Goal: Task Accomplishment & Management: Complete application form

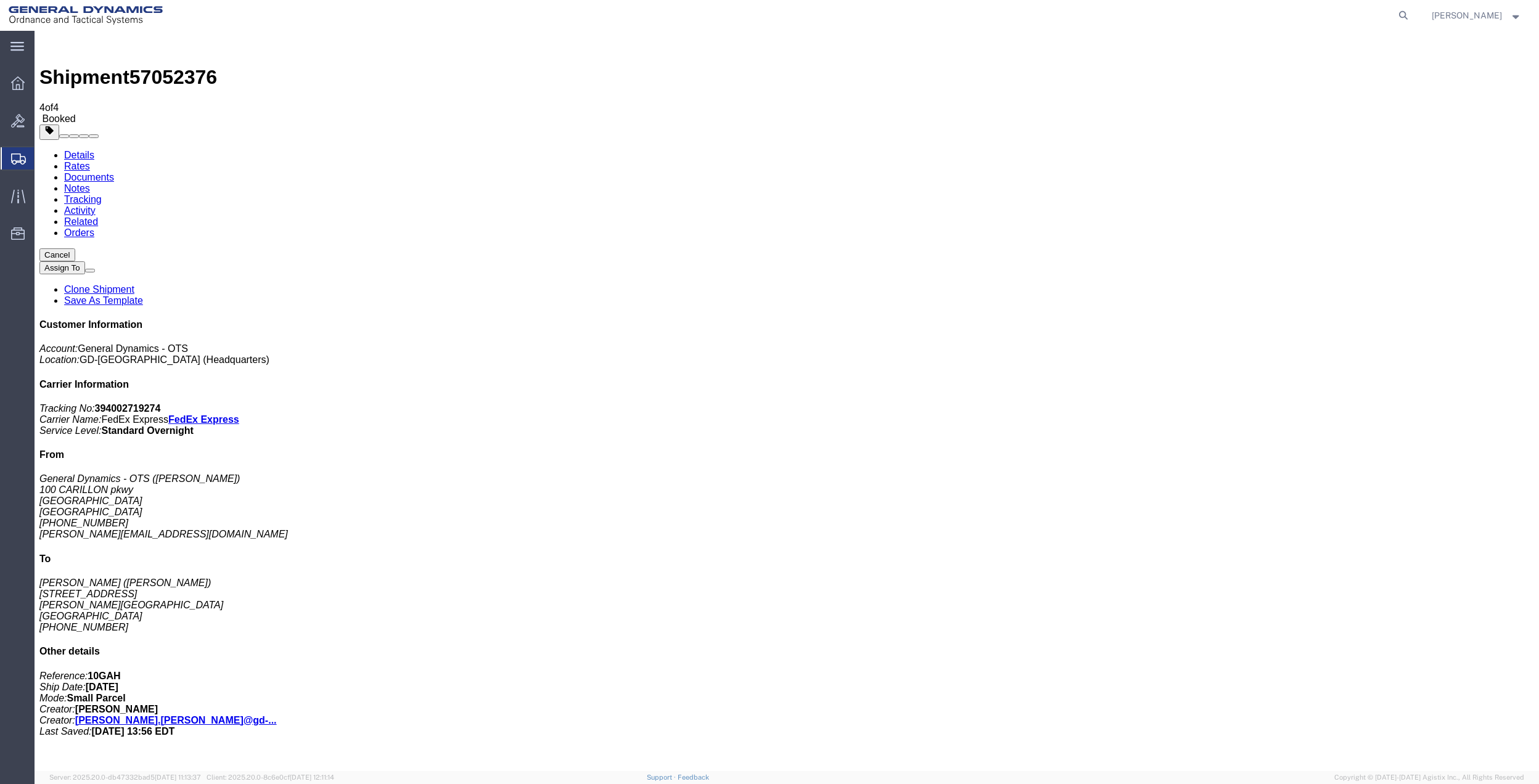
click at [0, 0] on span "Create Shipment" at bounding box center [0, 0] width 0 height 0
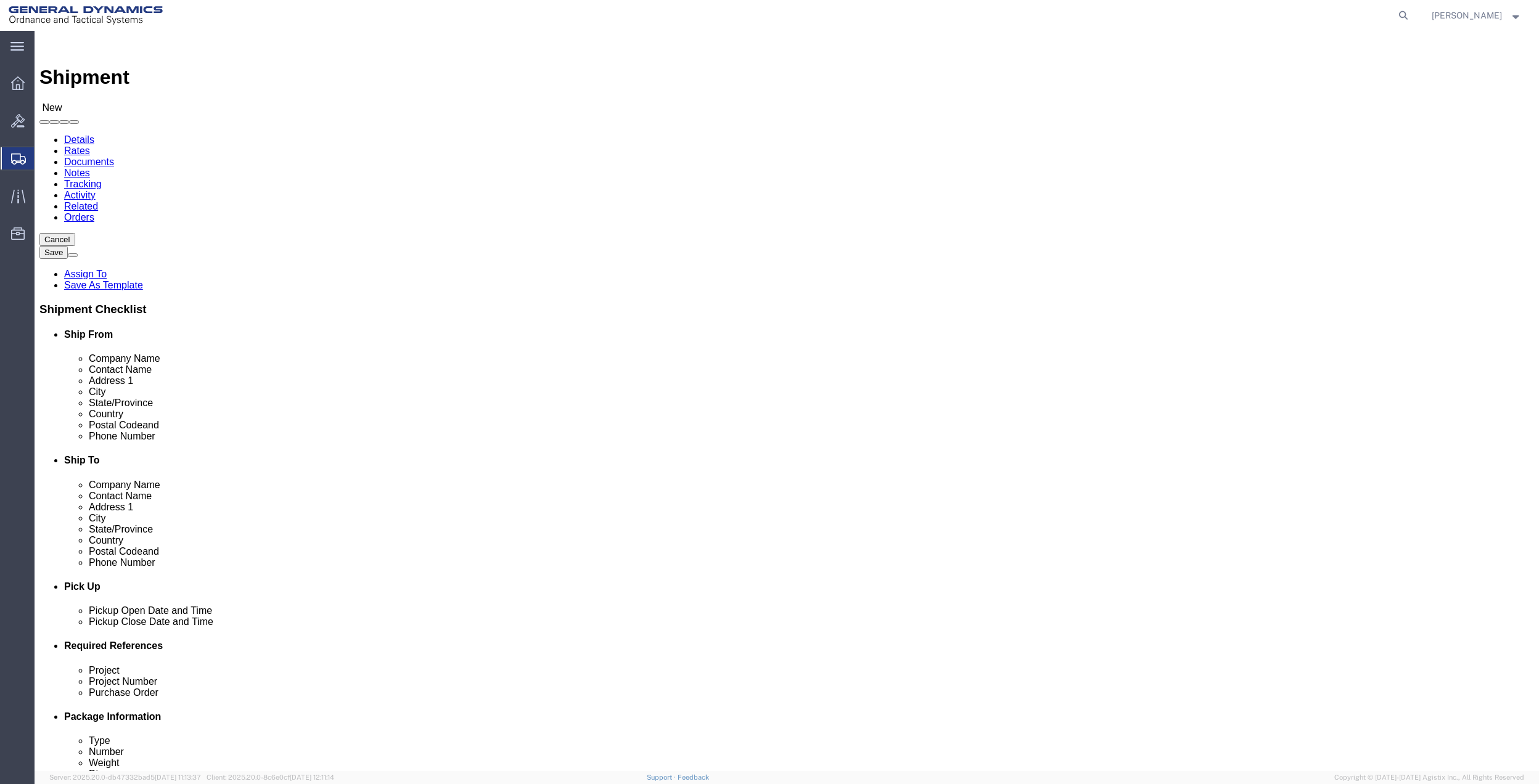
click input "text"
type input "TAM"
click p "- General Dynamics - OTS - ([PERSON_NAME]) 100 CARILLON, [GEOGRAPHIC_DATA], [GE…"
select select "FL"
type input "[PERSON_NAME]"
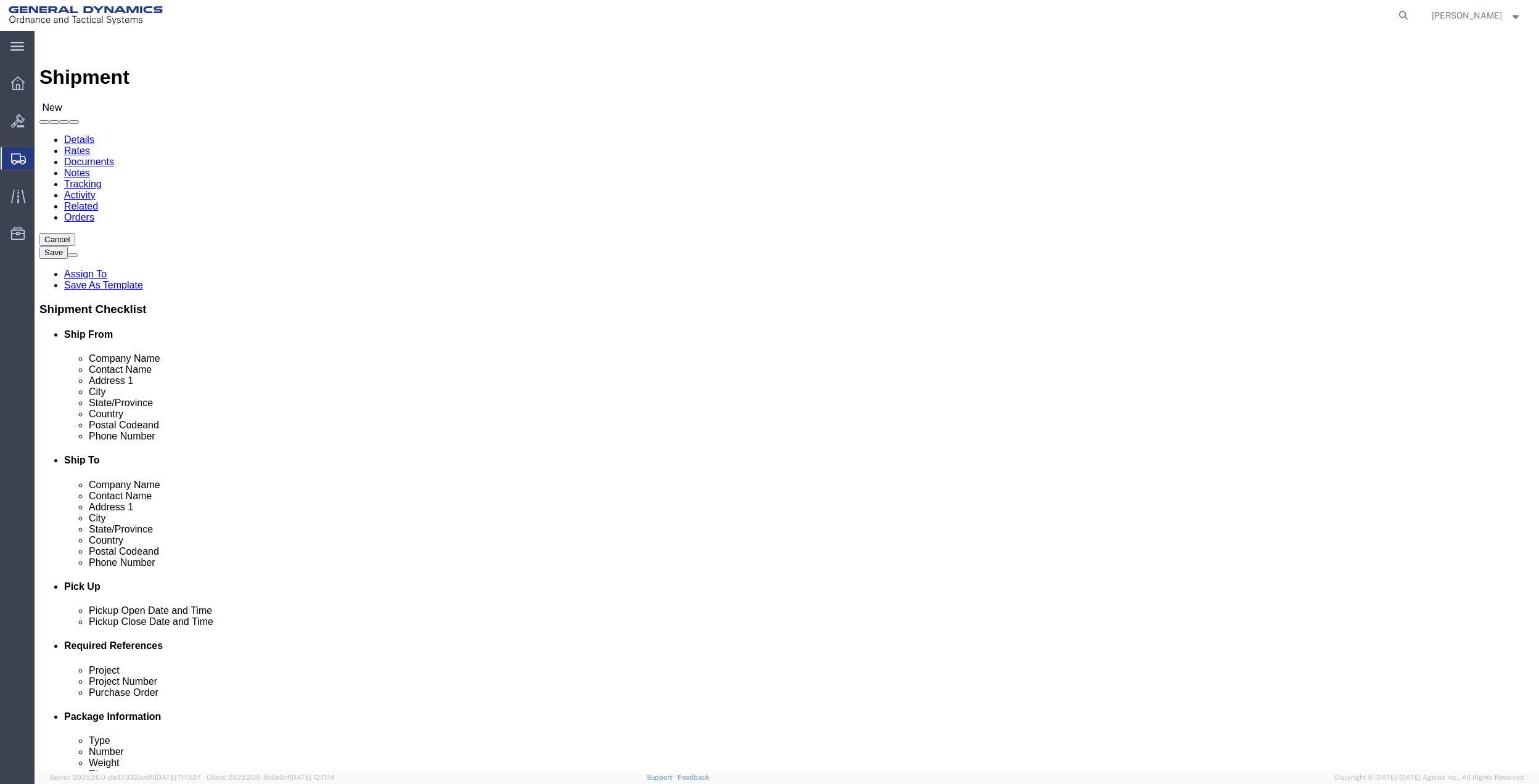
click input "text"
type input "[PERSON_NAME]"
click p "- GD-OTS - ([PERSON_NAME]) [STREET_ADDRESS]"
select select "OH"
type input "[PERSON_NAME]"
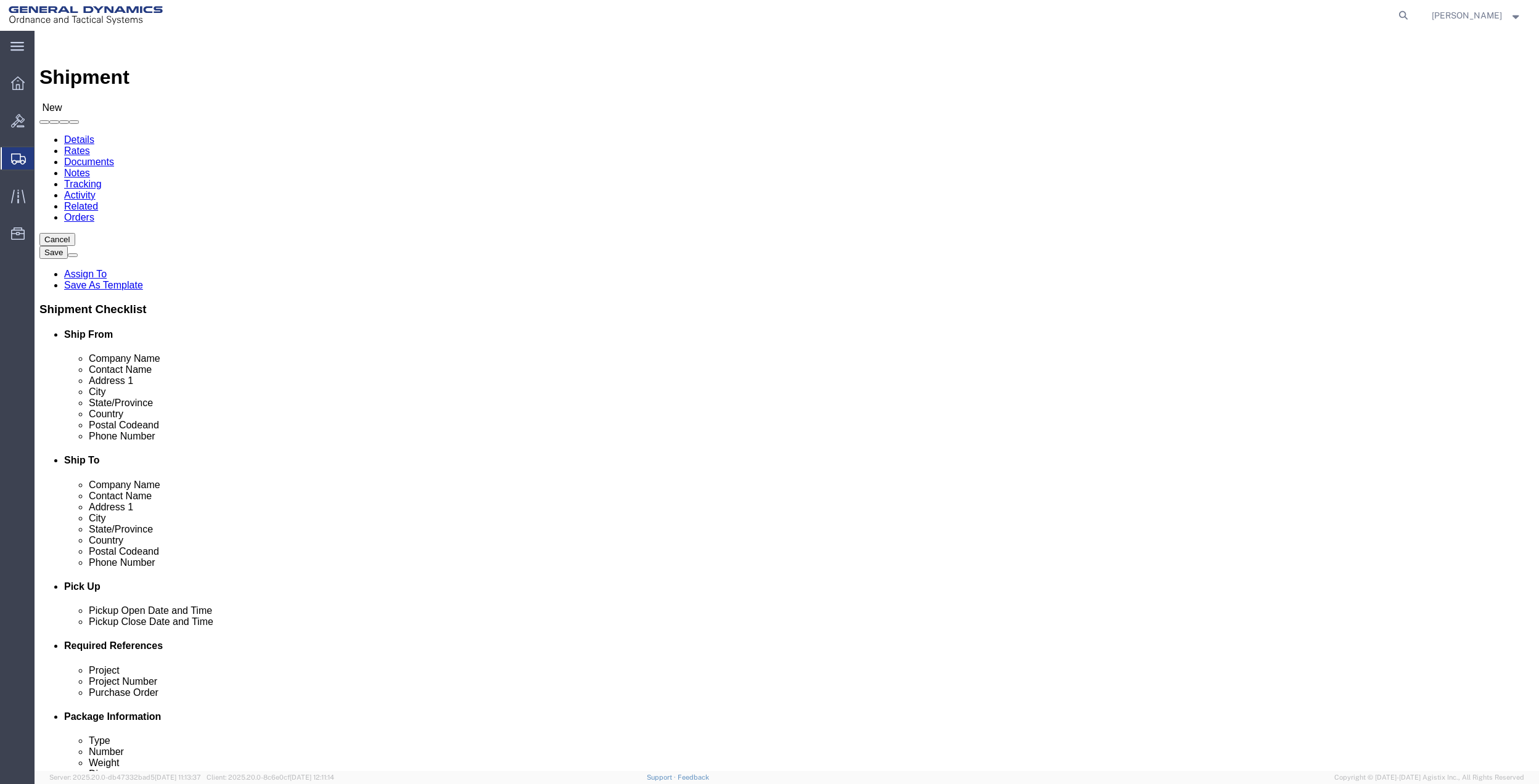
click input "text"
type input "7275788271"
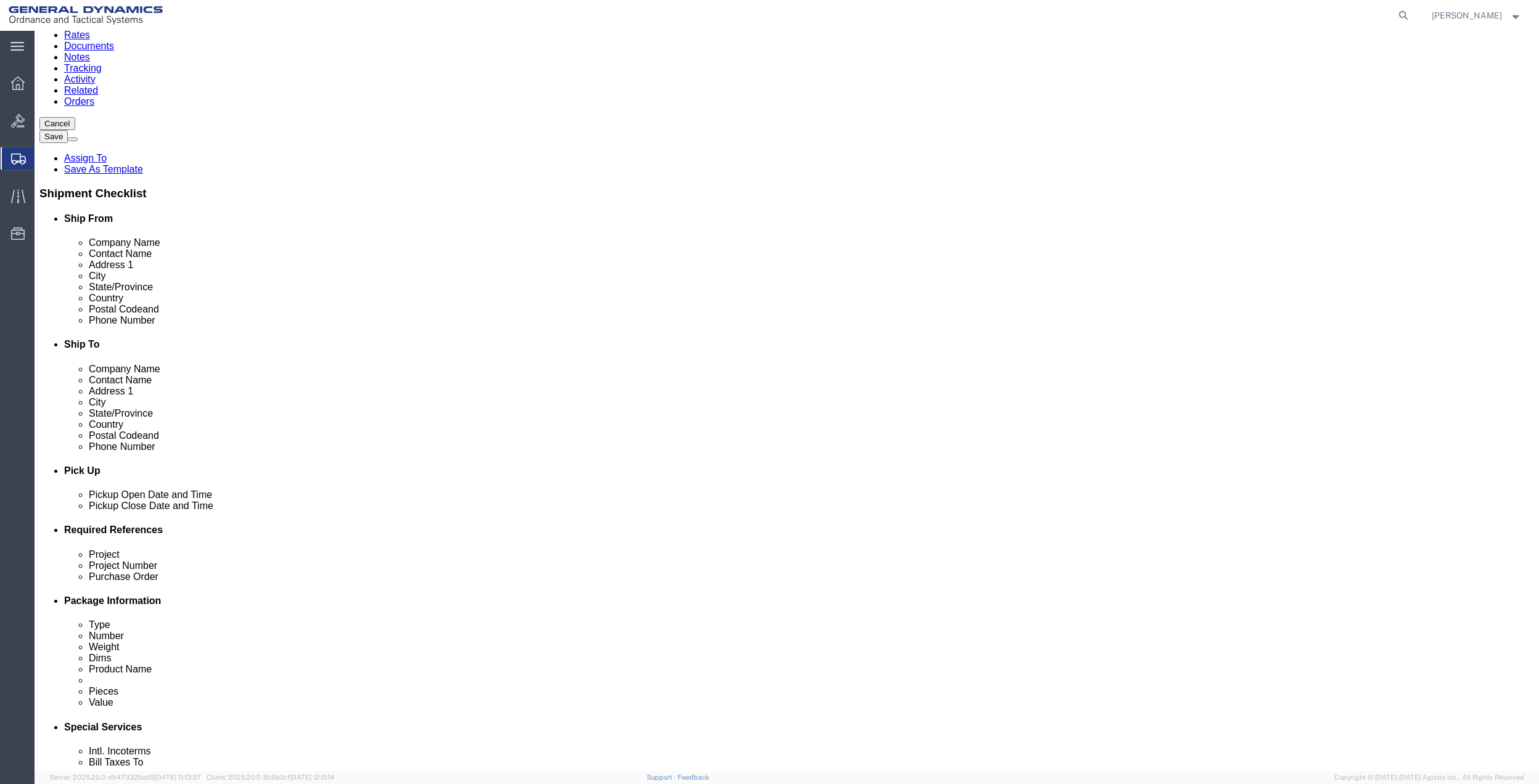
scroll to position [322, 0]
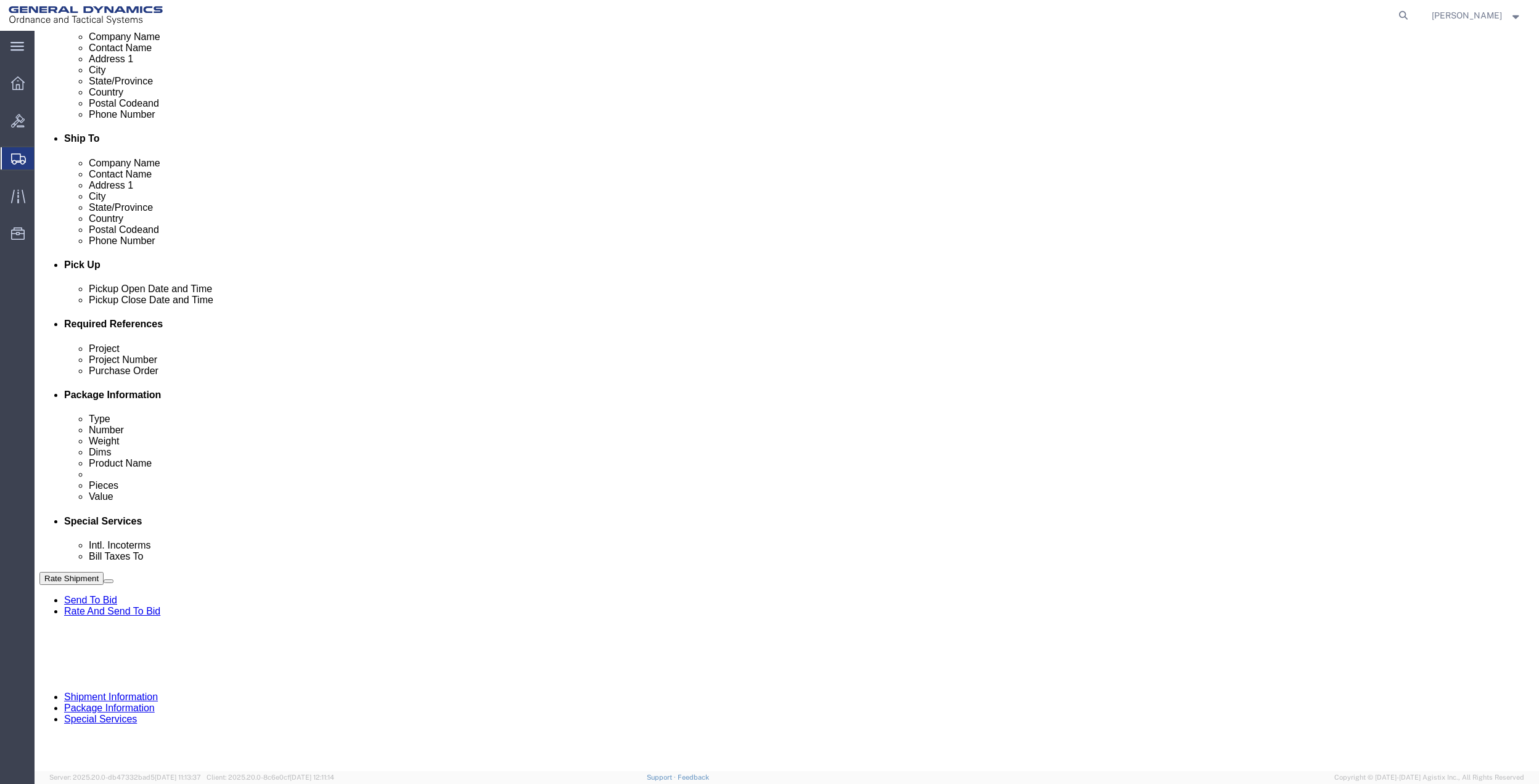
drag, startPoint x: 1188, startPoint y: 402, endPoint x: 1147, endPoint y: 417, distance: 43.7
click button "Add reference"
click input "text"
type input "9411"
click input "text"
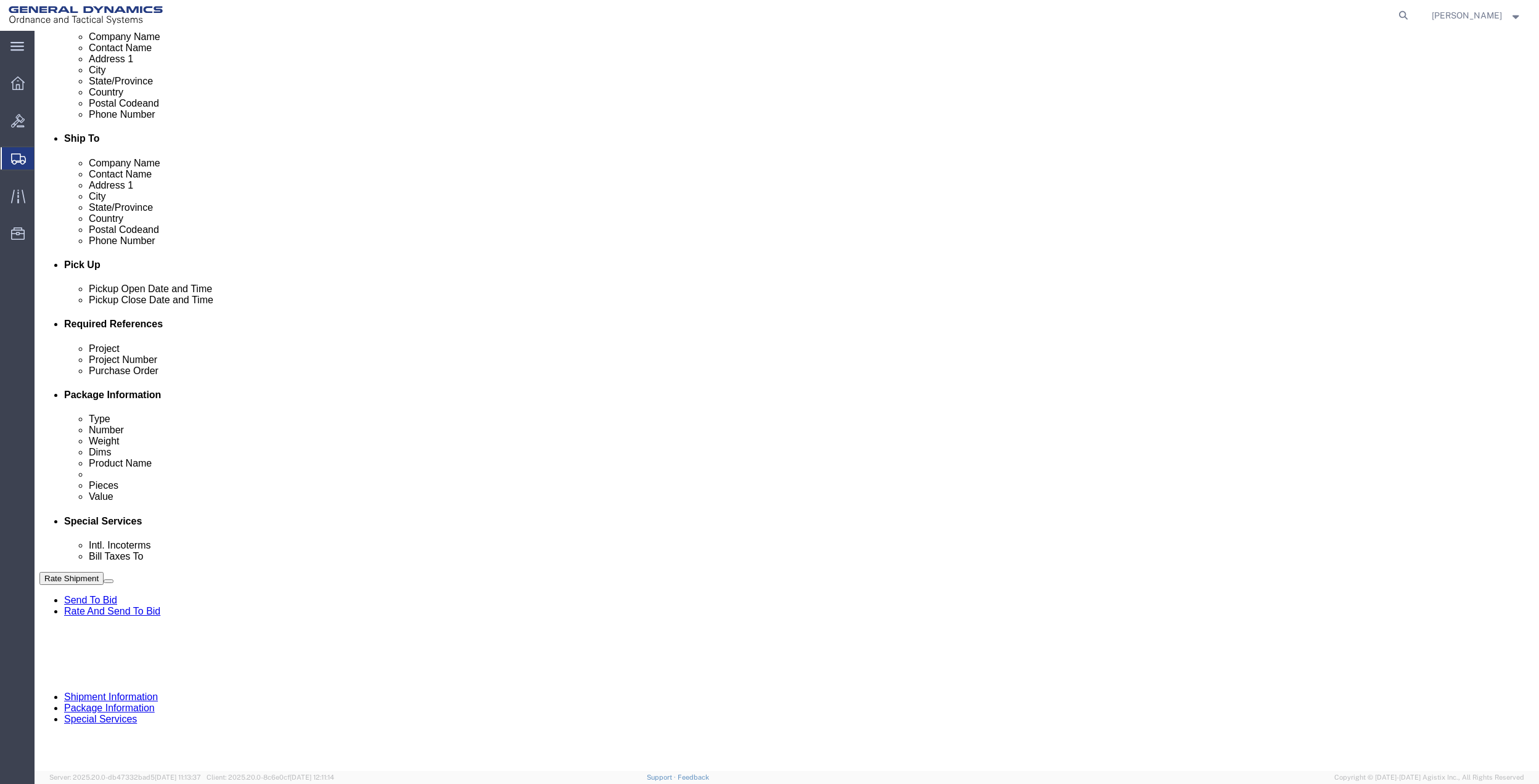
paste input "9411"
type input "9411"
click input "text"
paste input "9411"
type input "9411"
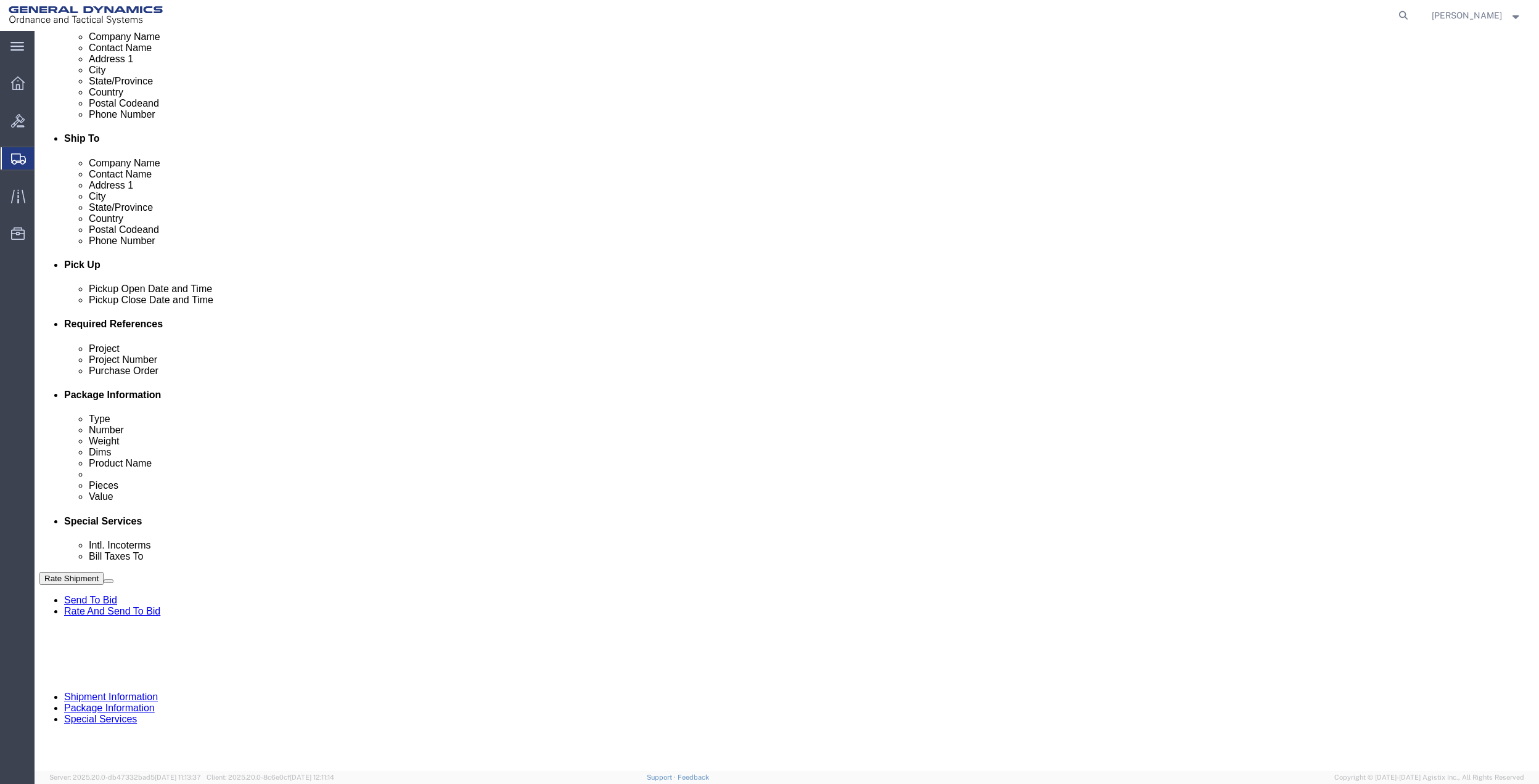
click input "text"
paste input "9411"
type input "9411"
click select "Select Account Type Activity ID Airline Appointment Number ASN Batch Request # …"
select select "DEPT"
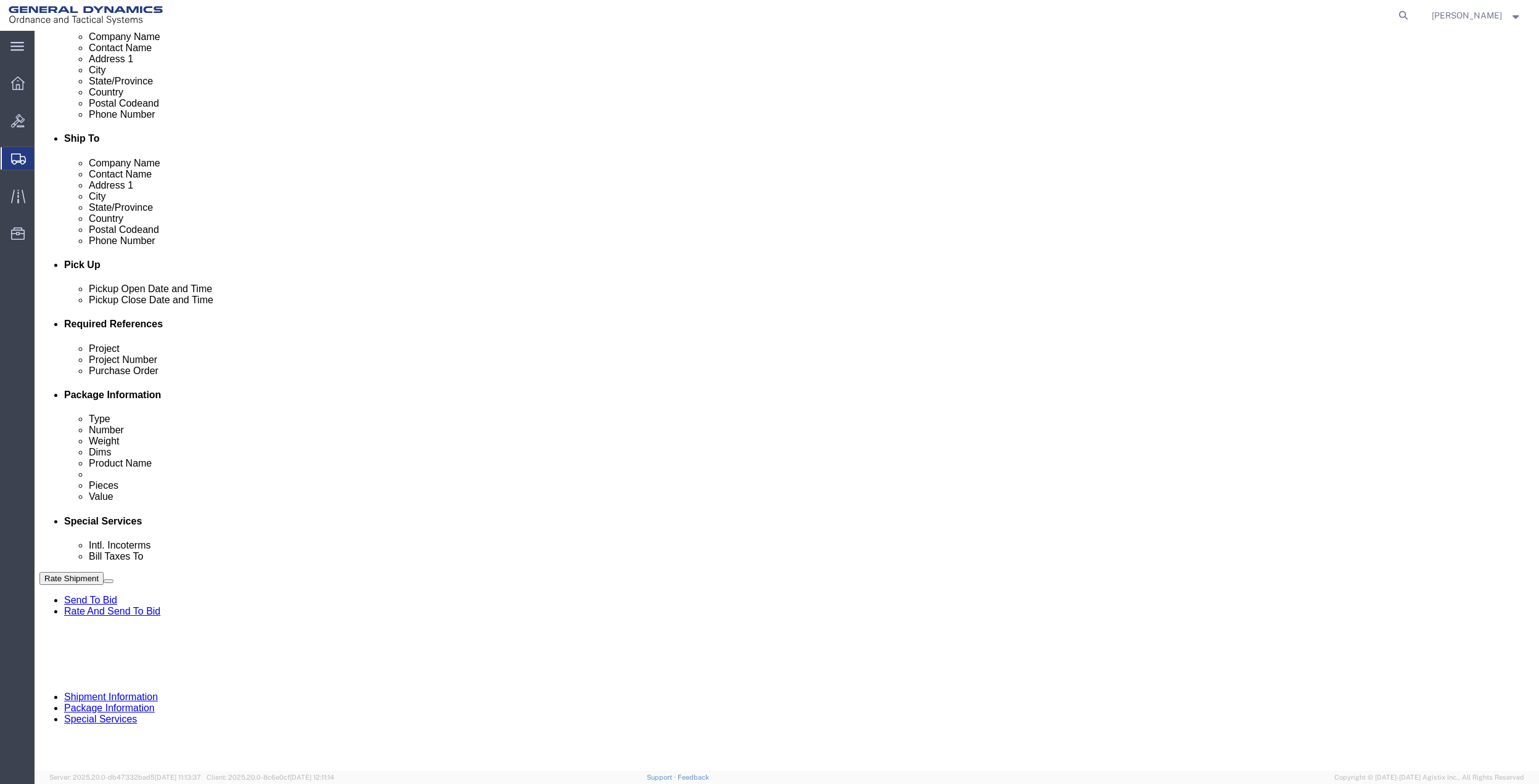
click select "Select Account Type Activity ID Airline Appointment Number ASN Batch Request # …"
click link "Package Information"
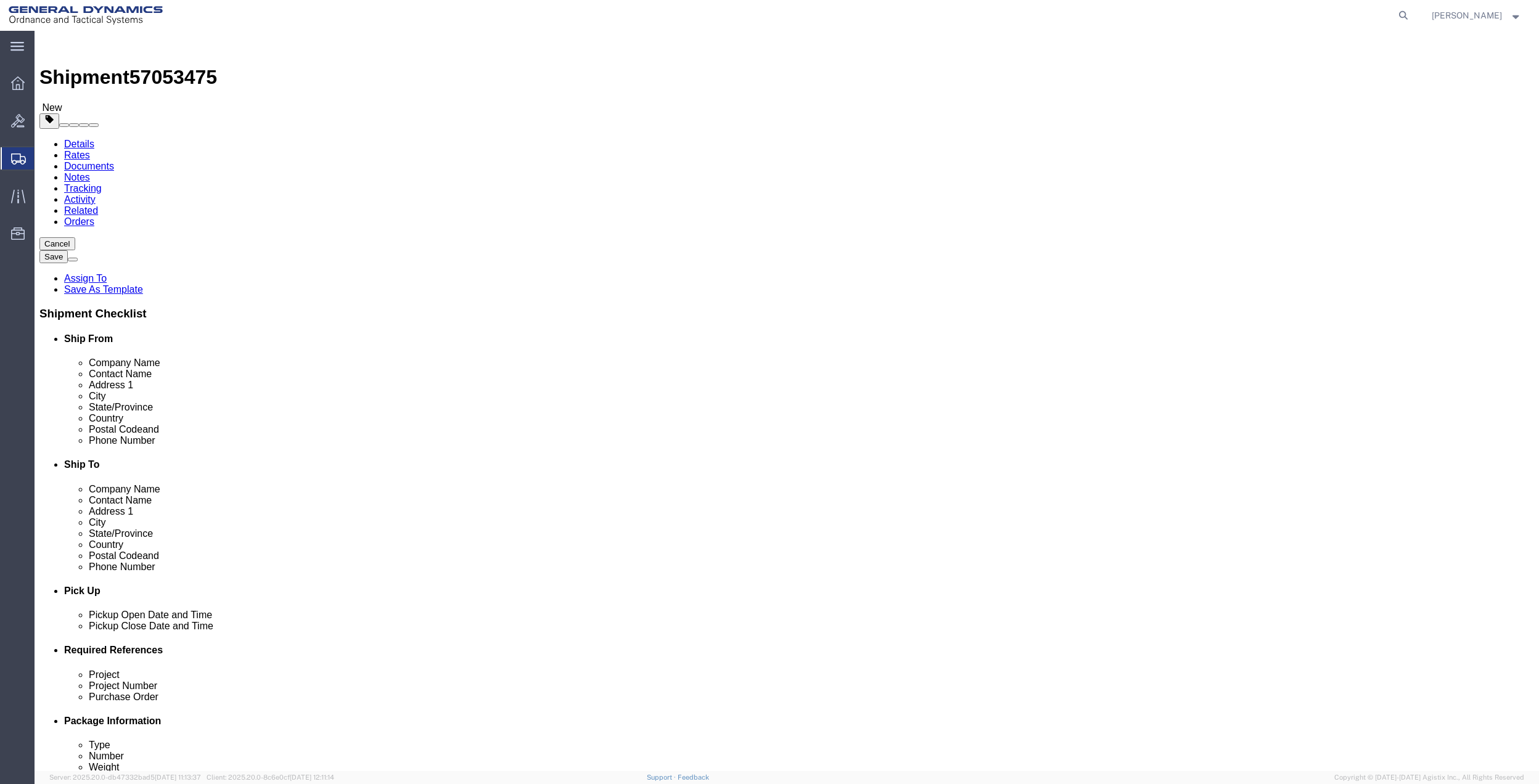
click select "Select Bale(s) Basket(s) Bolt(s) Bottle(s) Buckets Bulk Bundle(s) Can(s) Cardbo…"
click div "Shipment 57053475 New Details Rates Documents Notes Tracking Activity Related O…"
click select "Select Bale(s) Basket(s) Bolt(s) Bottle(s) Buckets Bulk Bundle(s) Can(s) Cardbo…"
select select "LBX"
click select "Select Bale(s) Basket(s) Bolt(s) Bottle(s) Buckets Bulk Bundle(s) Can(s) Cardbo…"
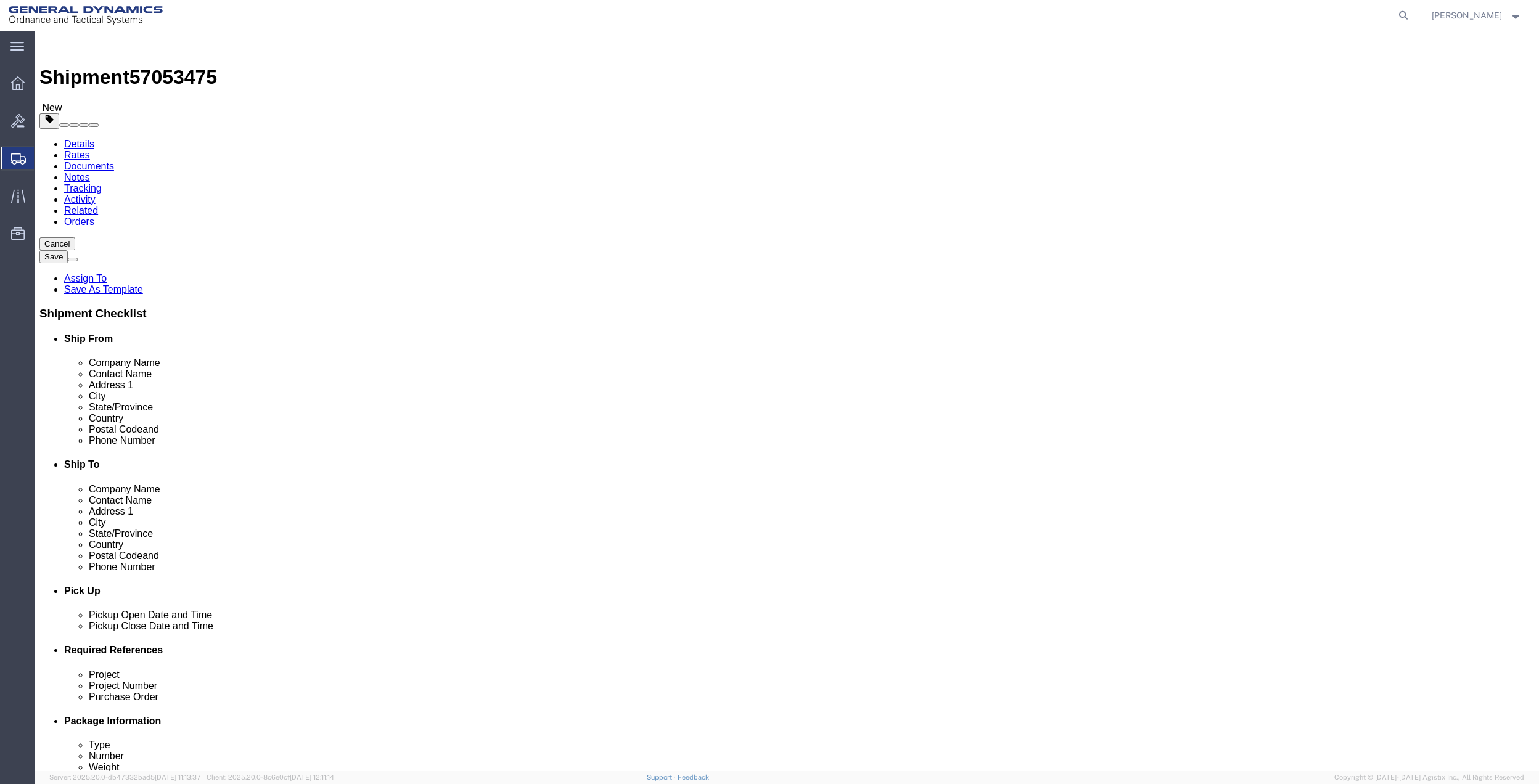
type input "17.50"
type input "12.50"
type input "3.00"
click input "0.00"
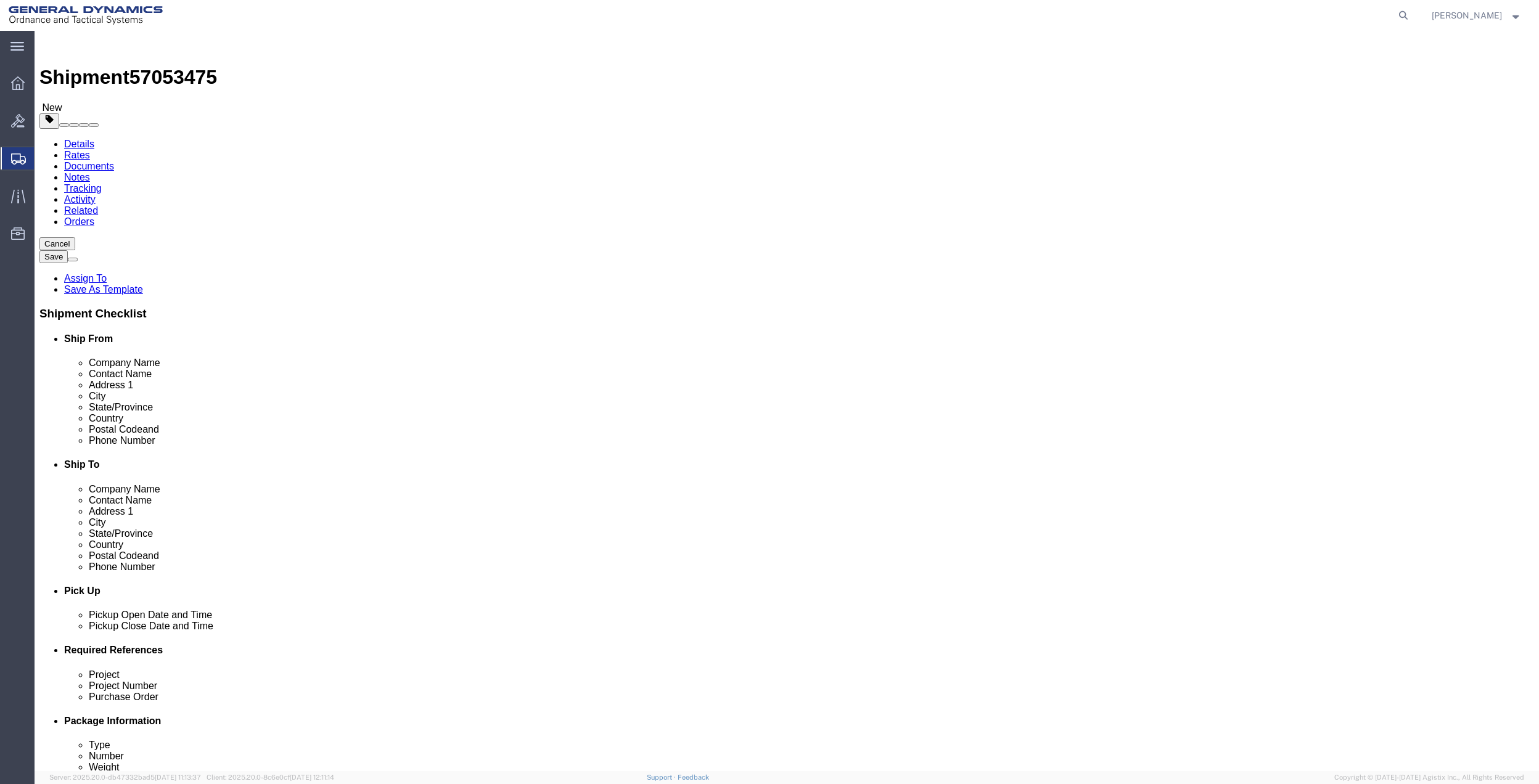
click input "0.00"
type input "5"
click div "1 x Large Box Package Type Select Bale(s) Basket(s) Bolt(s) Bottle(s) Buckets B…"
click link "Add Content"
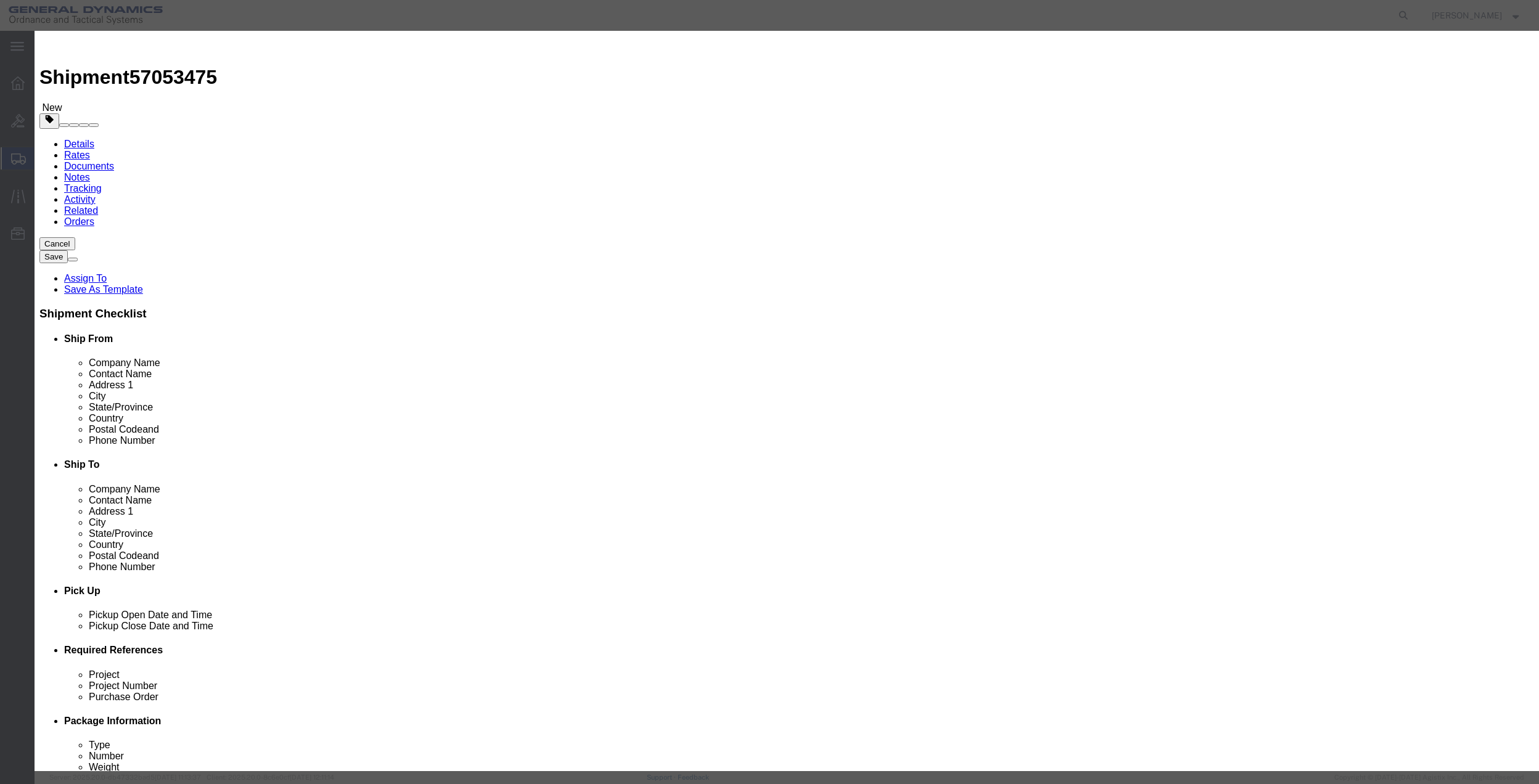
click input "text"
type input "misc"
type input "100"
click input "0"
type input "01"
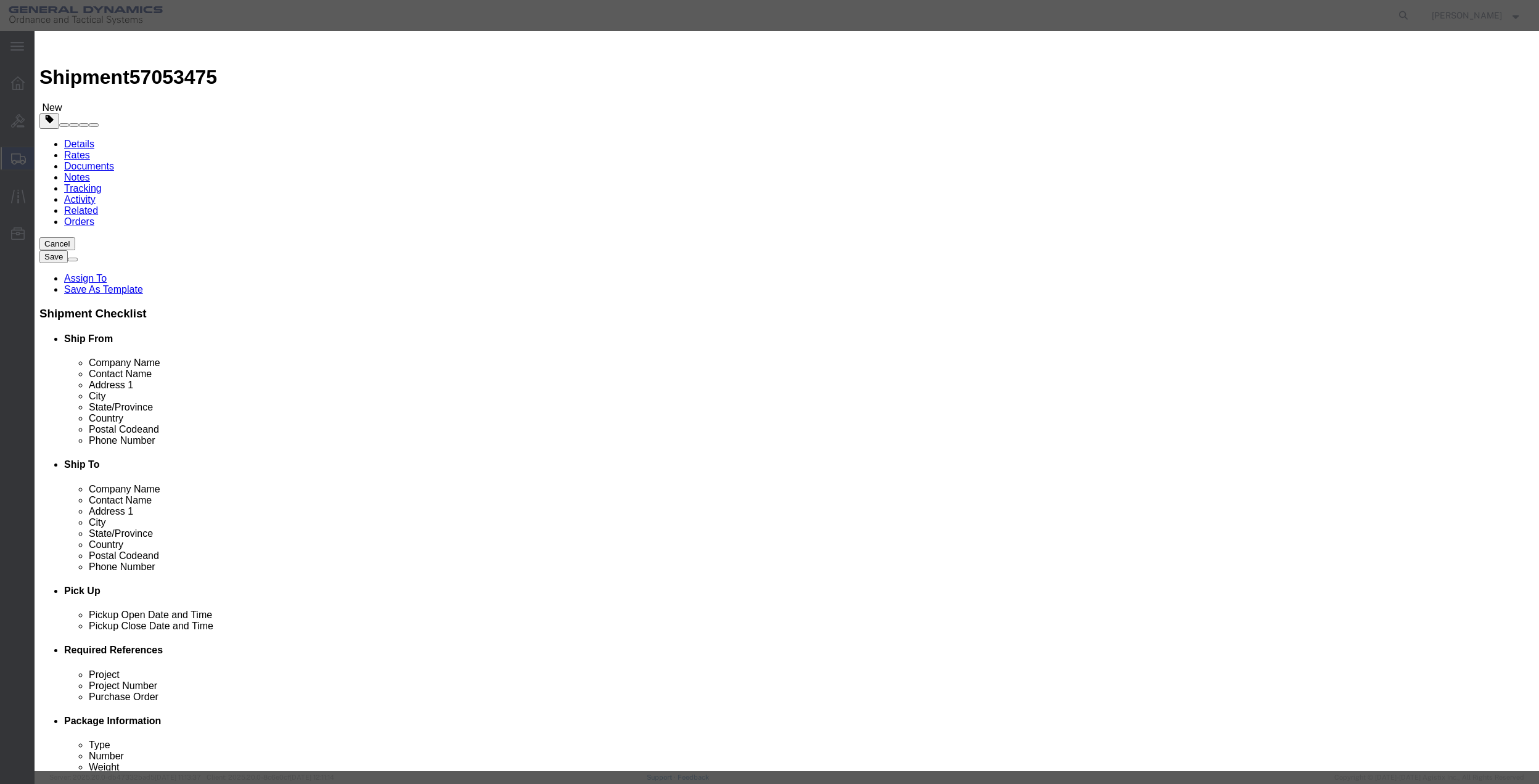
click select "Select 50 55 60 65 70 85 92.5 100 125 175 250 300 400"
select select "70"
click select "Select 50 55 60 65 70 85 92.5 100 125 175 250 300 400"
click button "Save & Close"
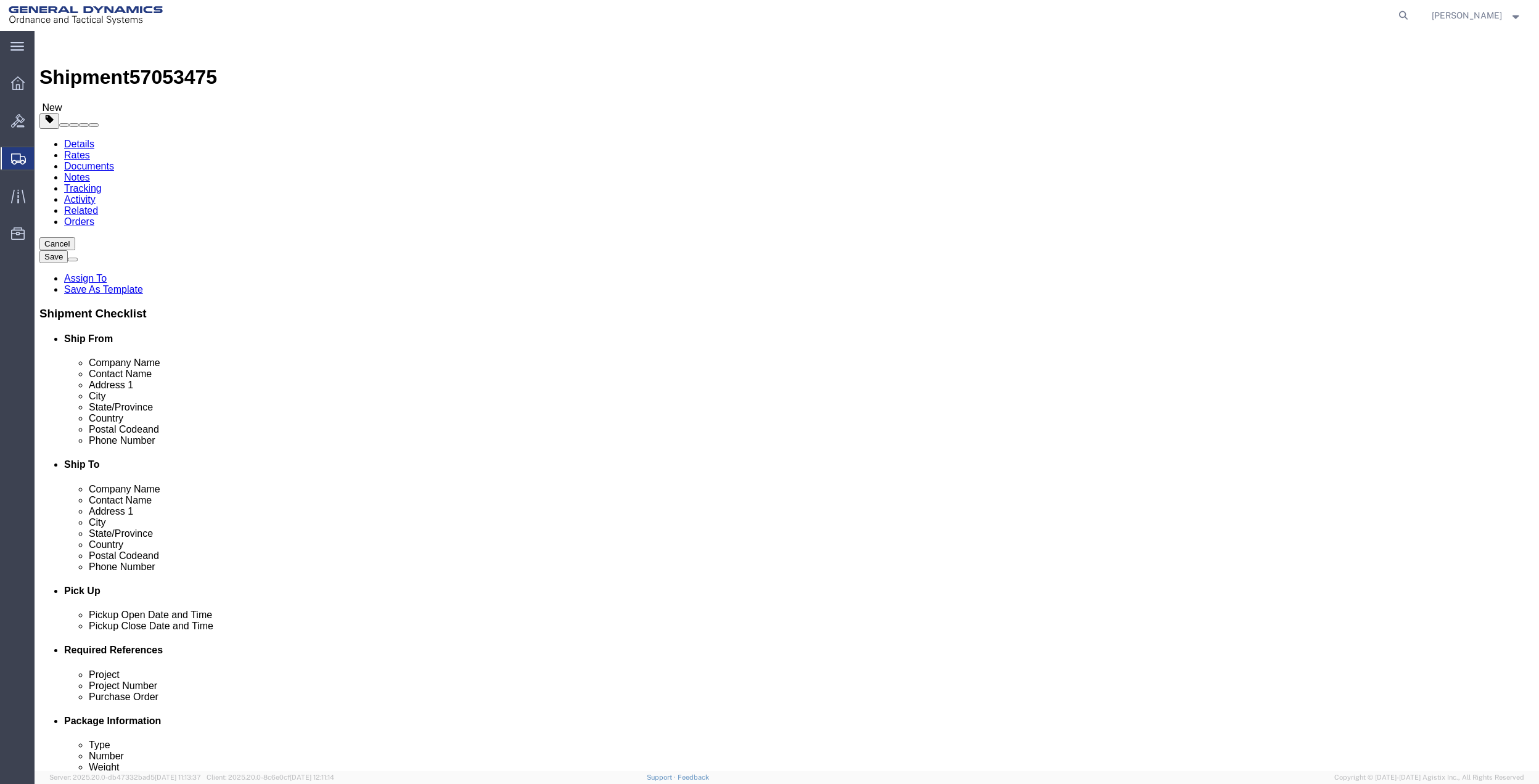
click link "Special Services"
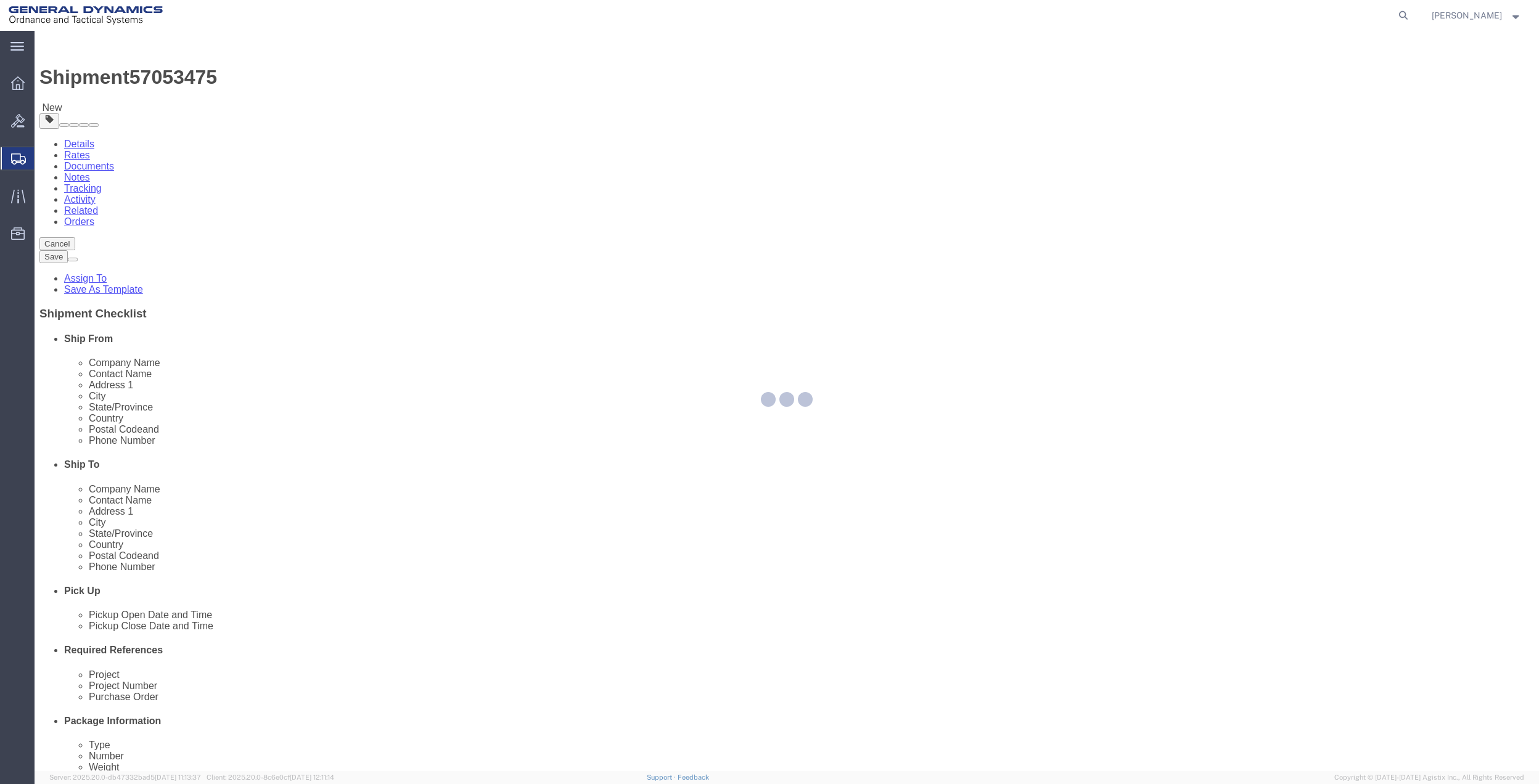
select select
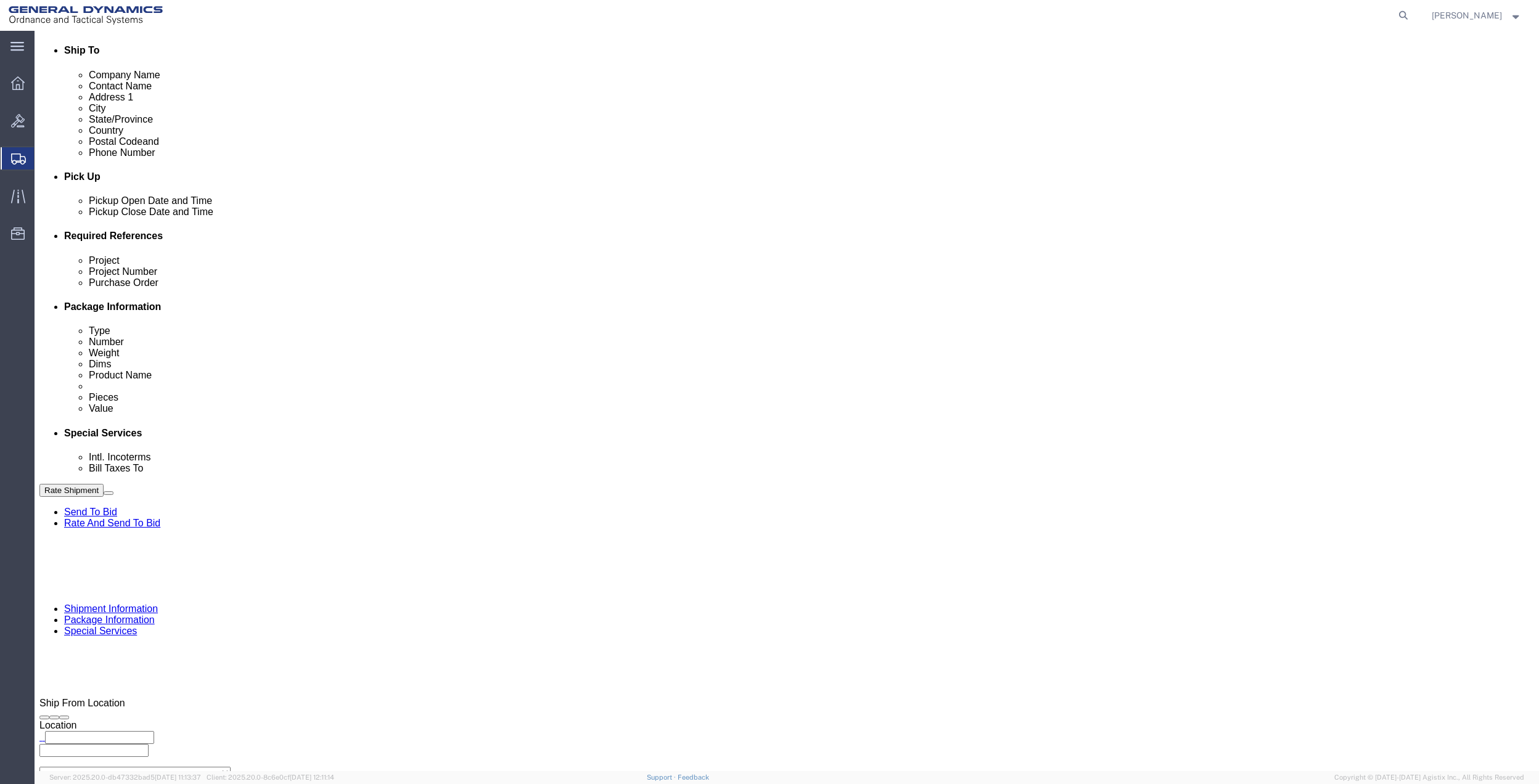
scroll to position [411, 0]
drag, startPoint x: 286, startPoint y: 300, endPoint x: 287, endPoint y: 307, distance: 7.1
click select "Select Buyer Cost Center Department Operations Number Order Number Sales Person"
select select "DEPARTMENT"
click select "Select Buyer Cost Center Department Operations Number Order Number Sales Person"
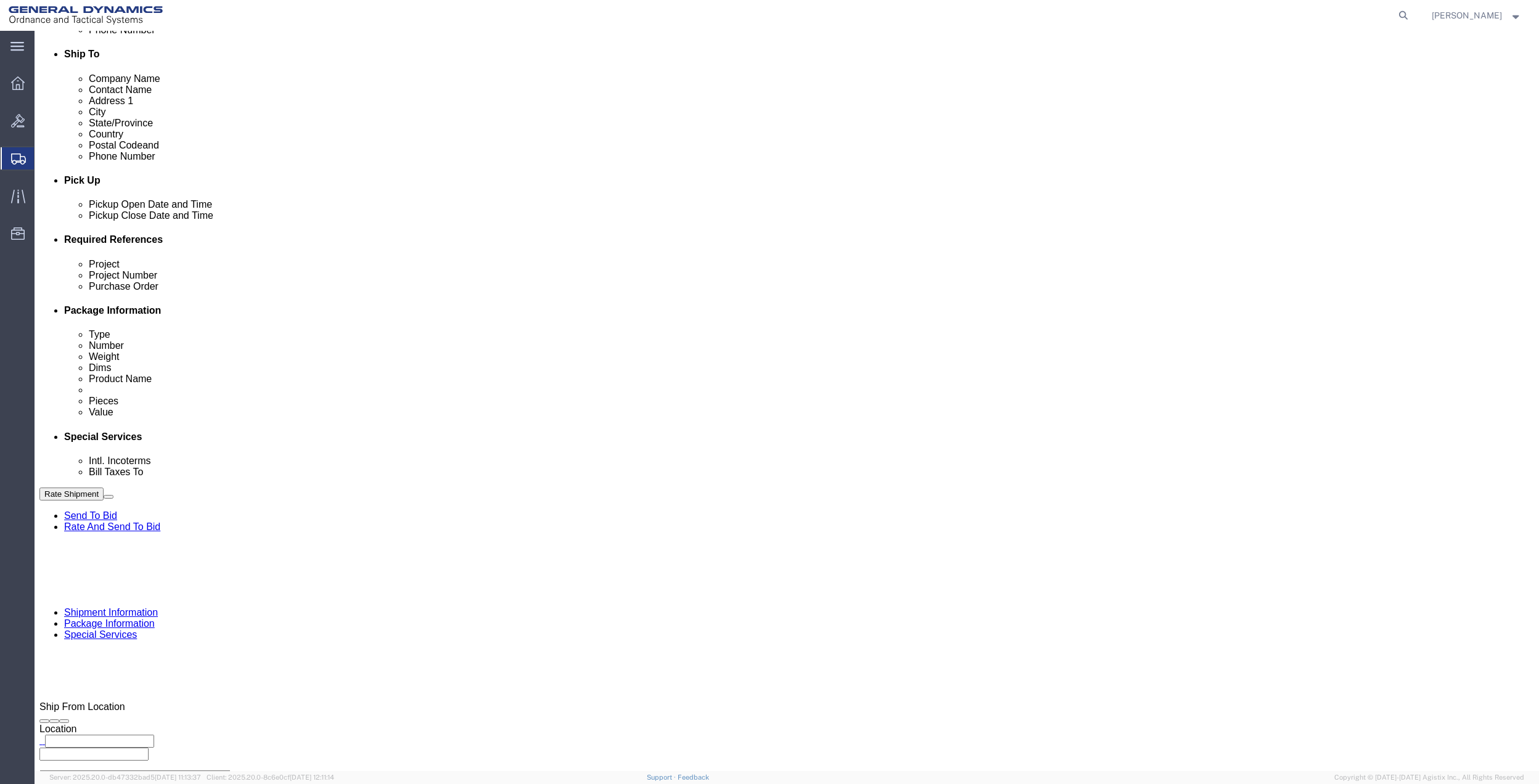
click select "Select [GEOGRAPHIC_DATA] [GEOGRAPHIC_DATA] [GEOGRAPHIC_DATA] [GEOGRAPHIC_DATA] …"
select select "1763983"
click select "Select [GEOGRAPHIC_DATA] [GEOGRAPHIC_DATA] [GEOGRAPHIC_DATA] [GEOGRAPHIC_DATA] …"
click select "Select 10AFM 10GAG 10GAH 10GFL 10GFO 10GIE 10GIS 30MABS St [PERSON_NAME] Program"
select select "214681"
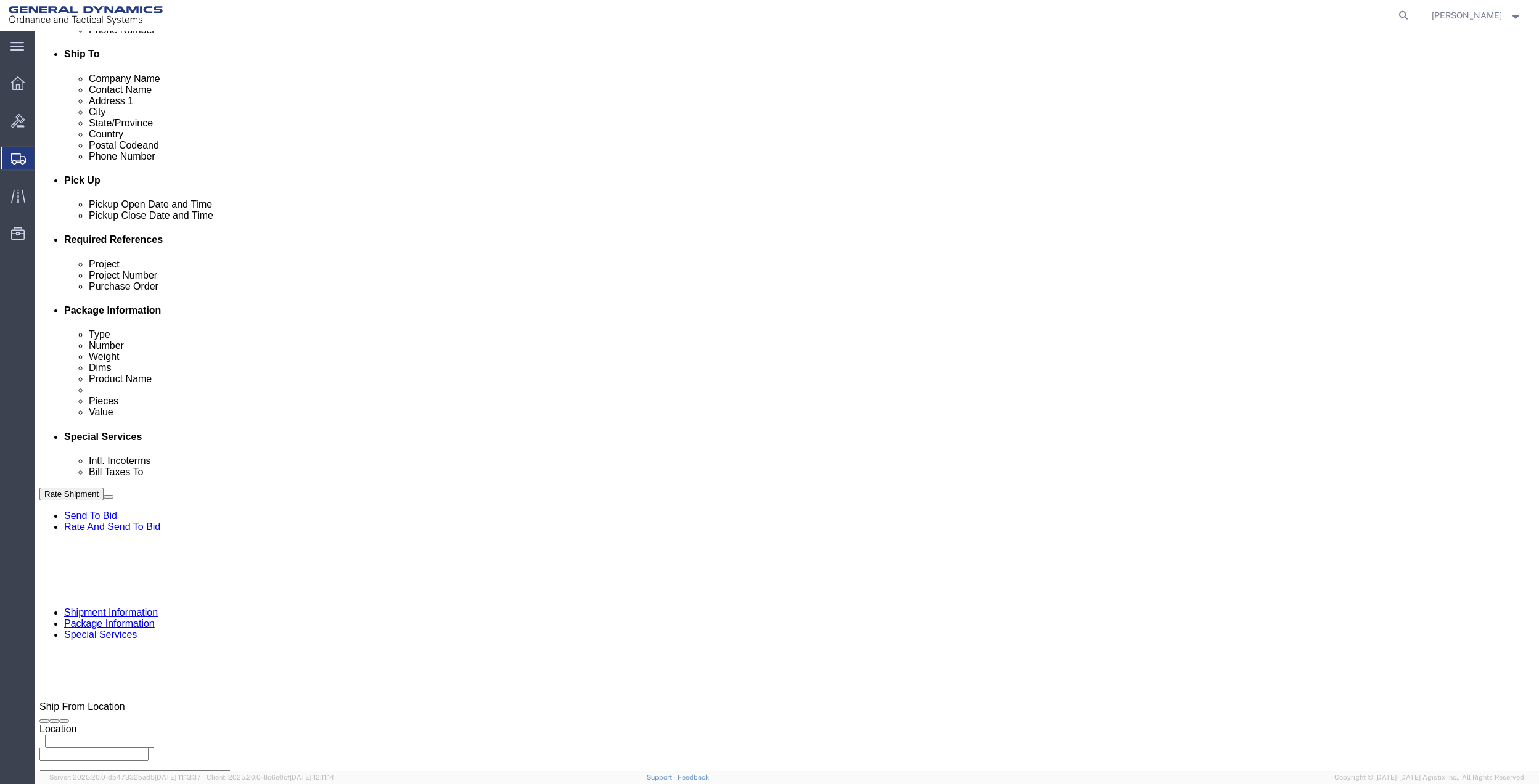
click select "Select 10AFM 10GAG 10GAH 10GFL 10GFO 10GIE 10GIS 30MABS St [PERSON_NAME] Program"
click input "General Dynamics OTS % Data2Logistics"
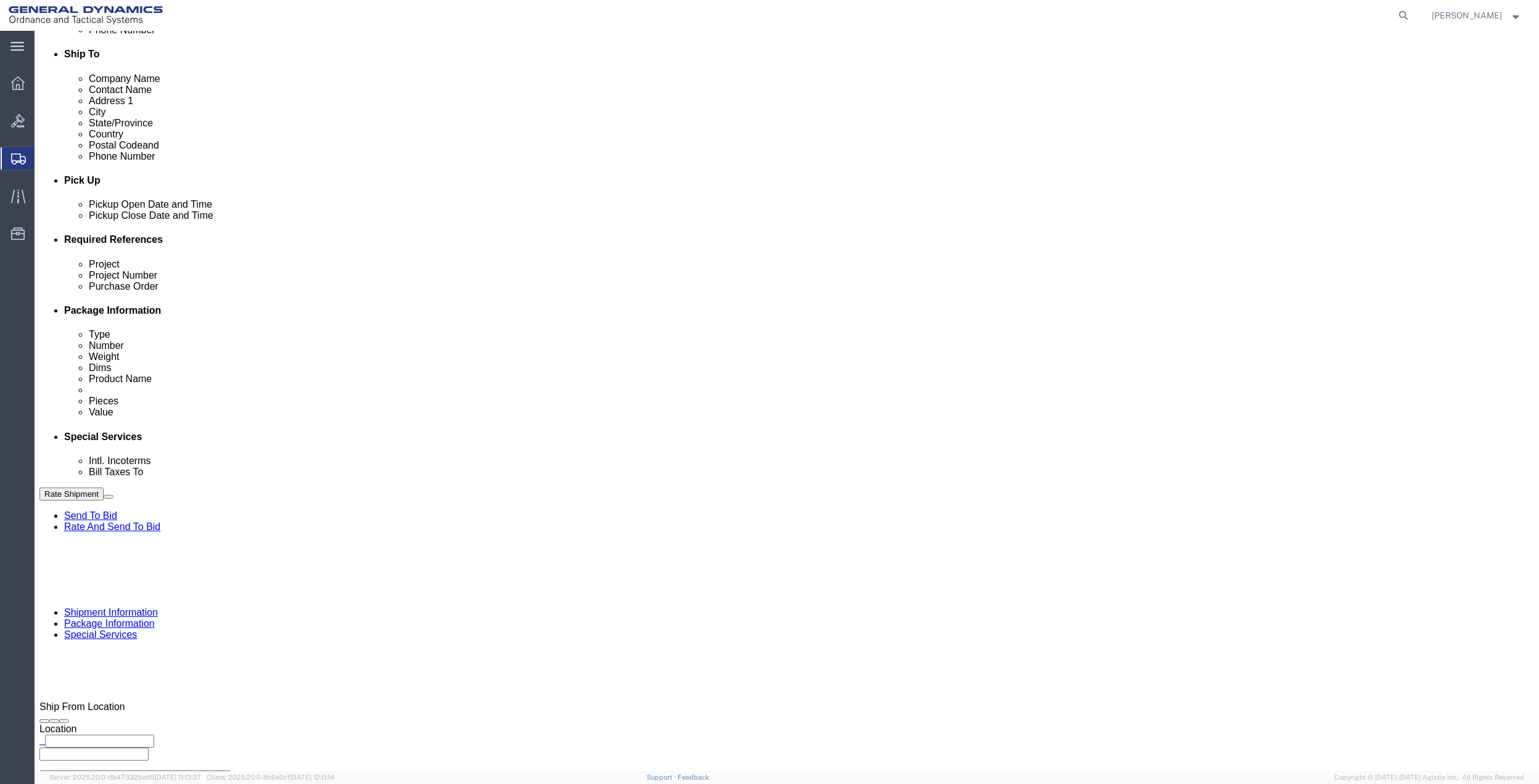
click p "- GEDOTS %DATA 2 LOGISTICS - (GEDOTS %DATA 2 LOGISTICS) [GEOGRAPHIC_DATA][PERSO…"
type input "GEDOTS %DATA 2 LOGISTICS"
type input "PO BOX 61050"
type input "GEDOTS %DATA 2 LOGISTICS"
type input "FORT [PERSON_NAME]"
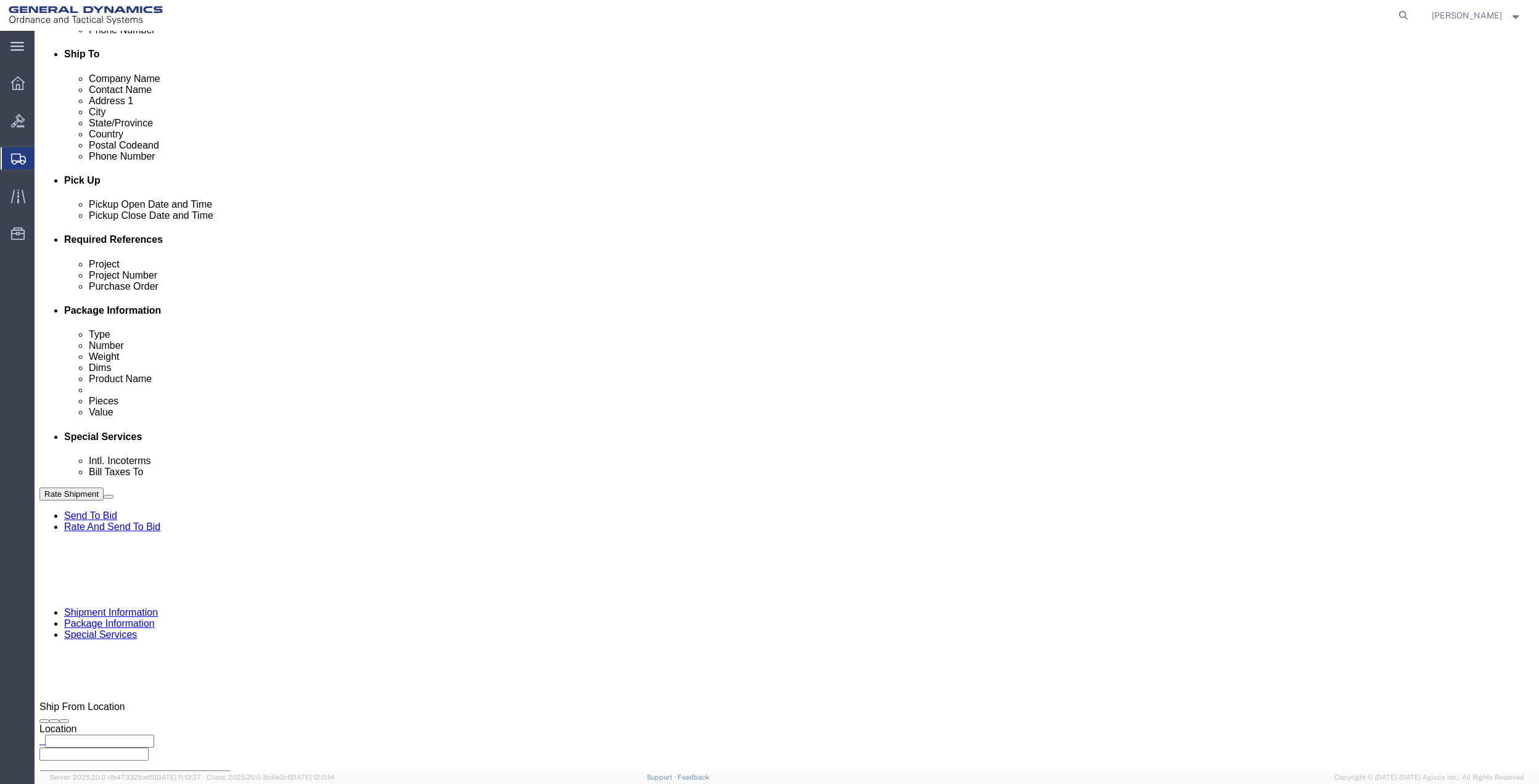
type input "33906"
select select "FL"
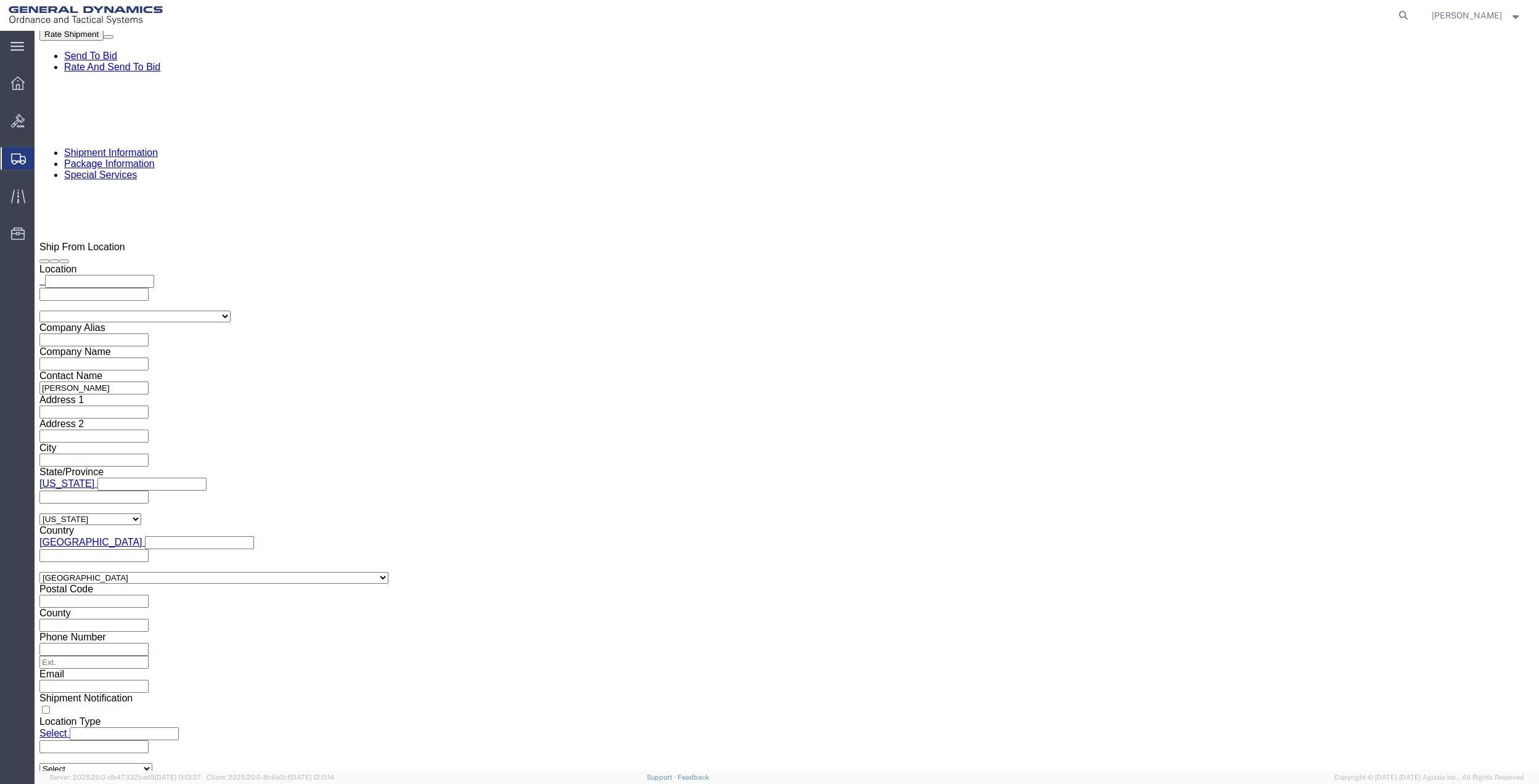
scroll to position [904, 0]
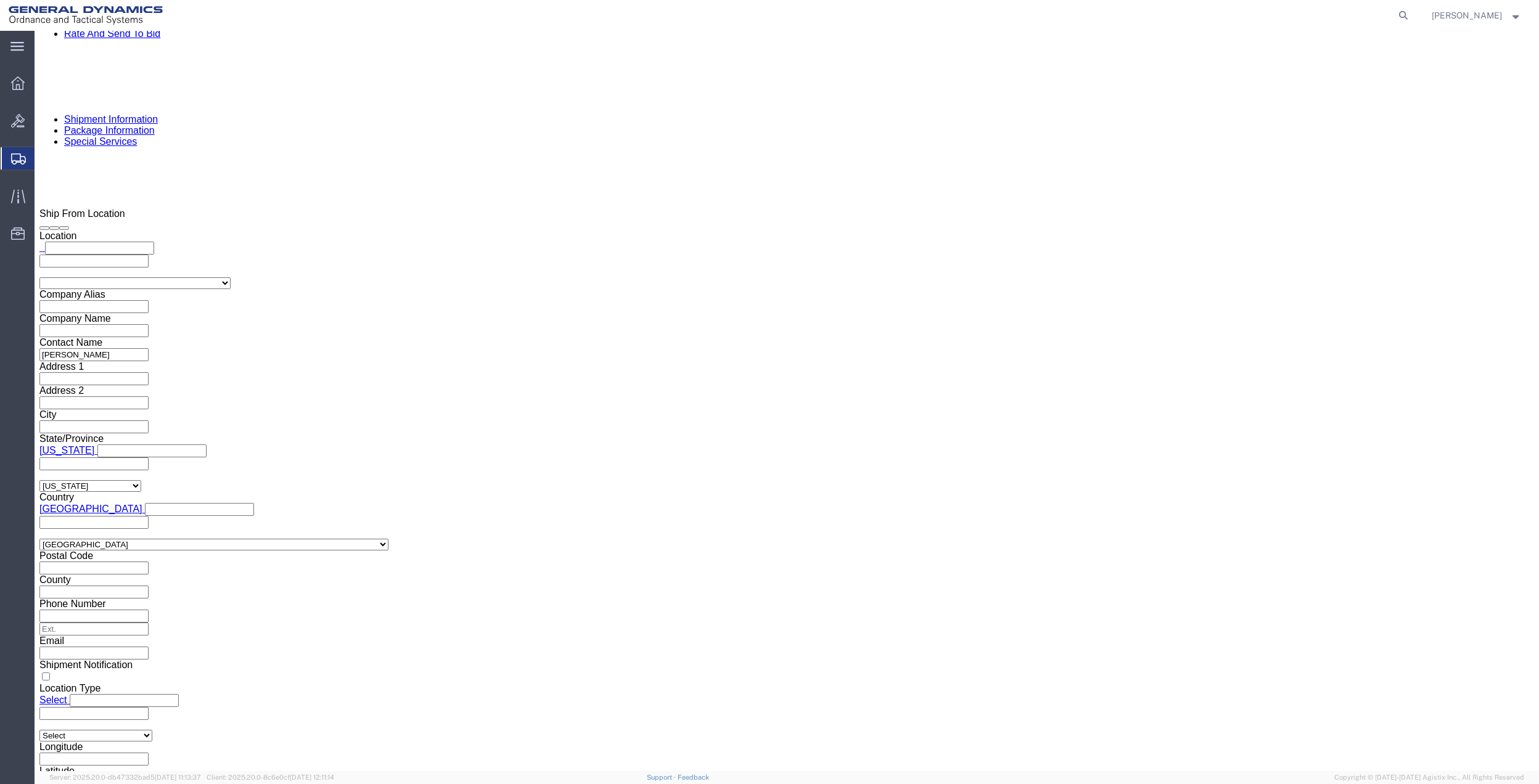
type input "GEDOTS %DATA 2 LOGISTICS"
click button "Rate Shipment"
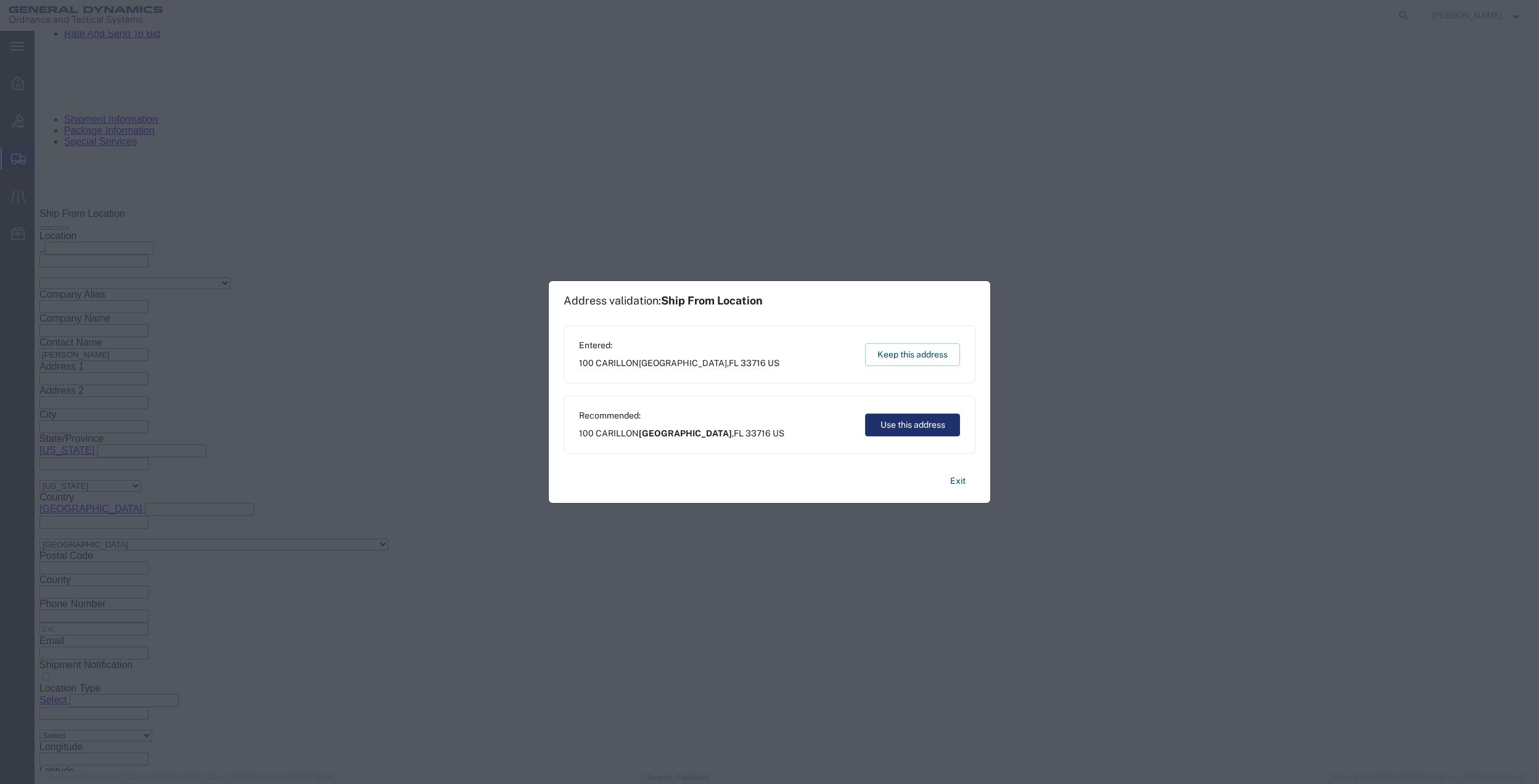
click at [902, 420] on button "Use this address" at bounding box center [912, 425] width 95 height 23
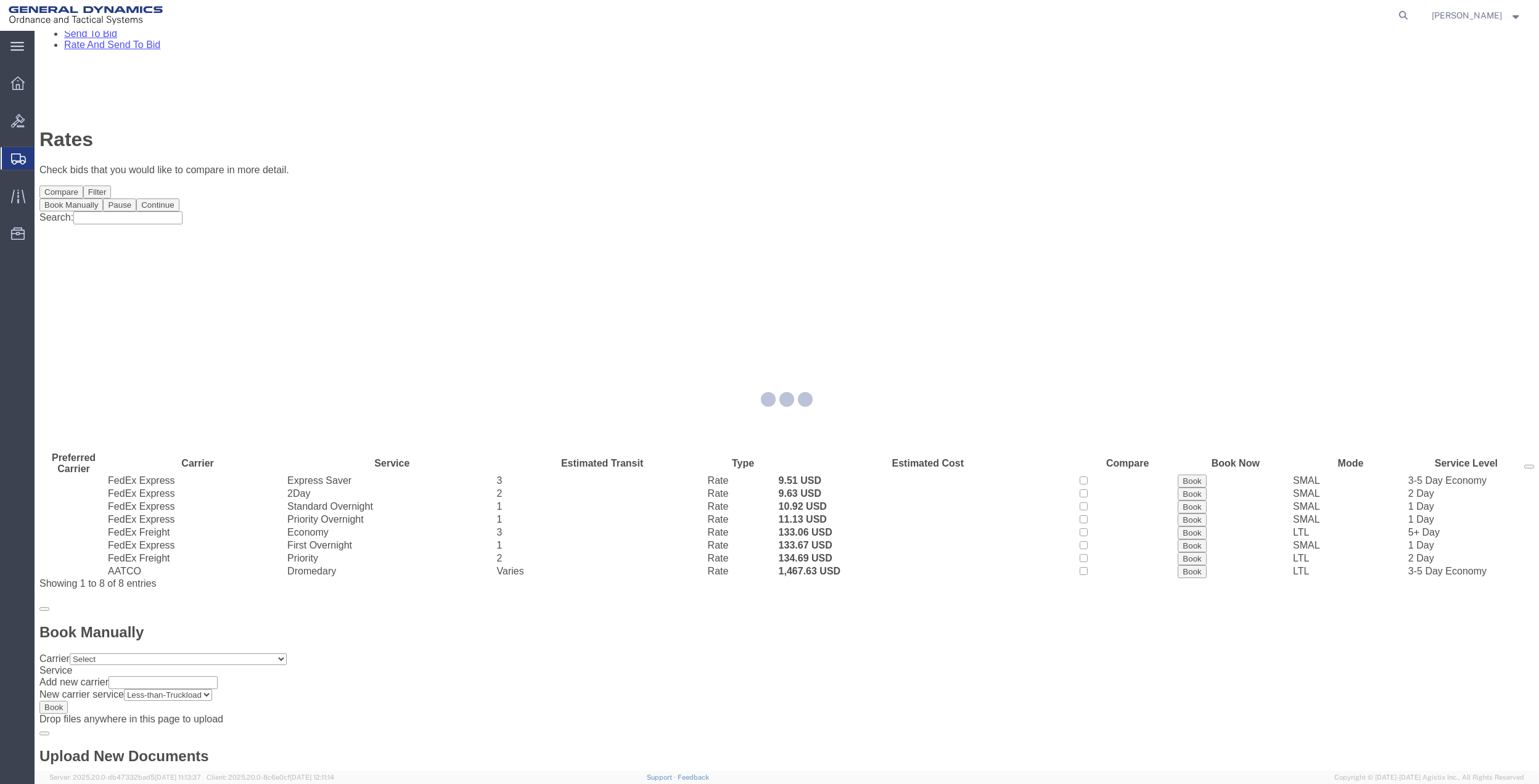
scroll to position [0, 0]
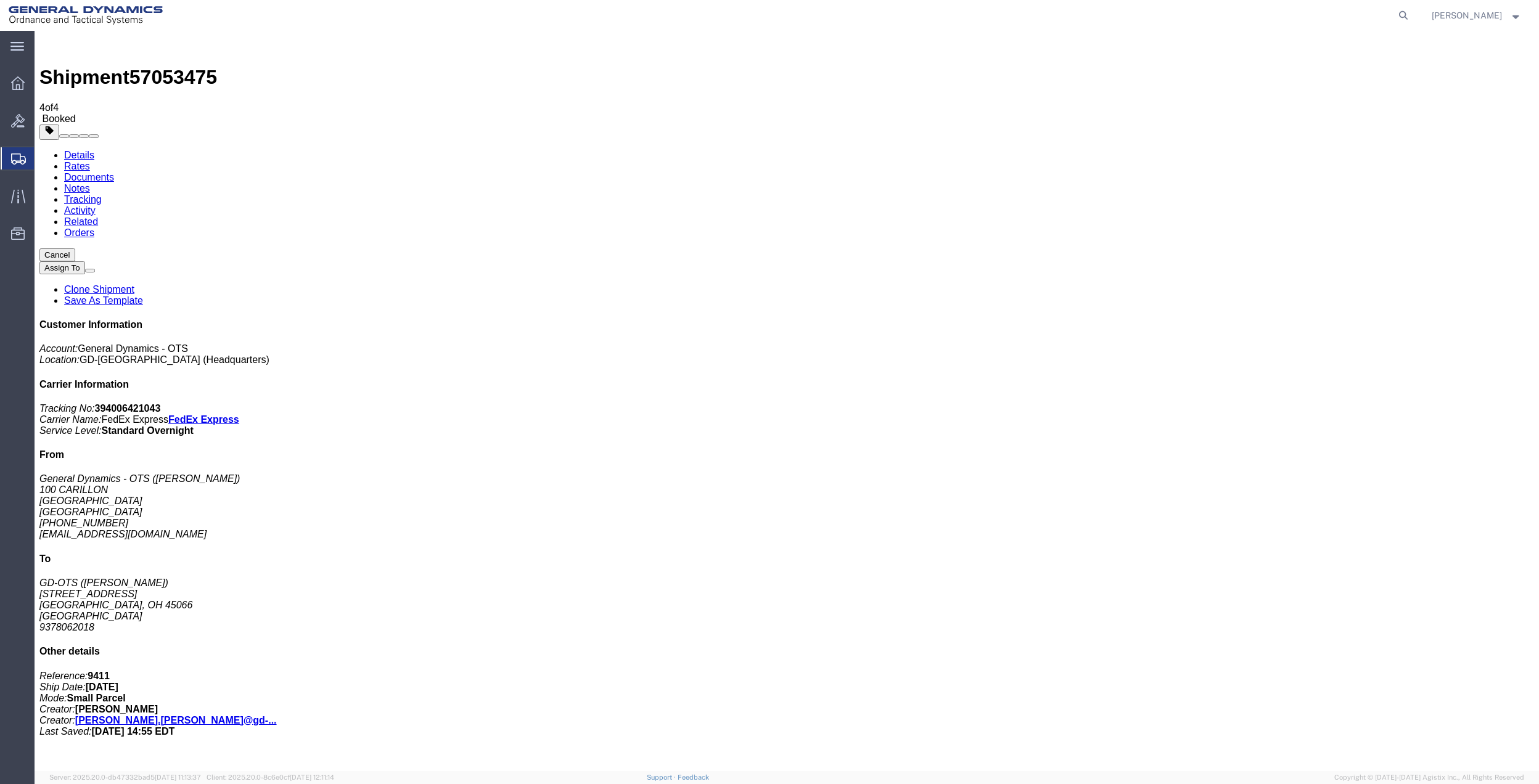
drag, startPoint x: 161, startPoint y: 239, endPoint x: 511, endPoint y: 235, distance: 350.0
